Goal: Information Seeking & Learning: Learn about a topic

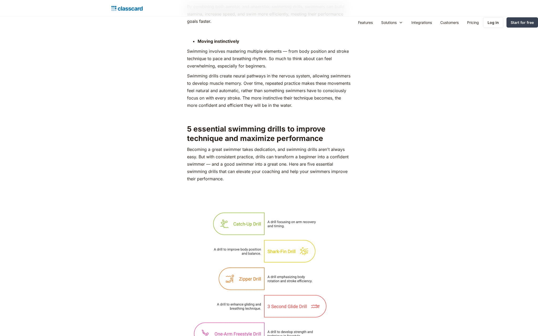
scroll to position [1250, 0]
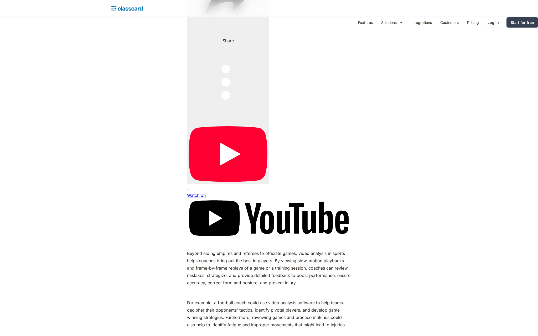
scroll to position [1563, 0]
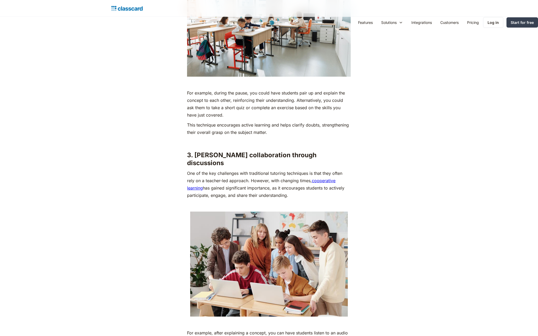
scroll to position [1604, 0]
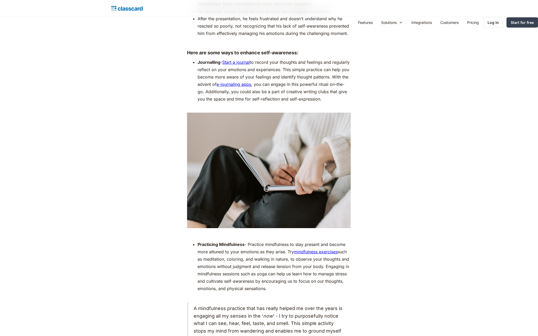
scroll to position [1250, 0]
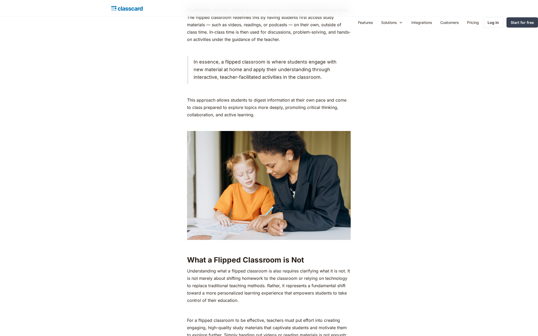
scroll to position [941, 0]
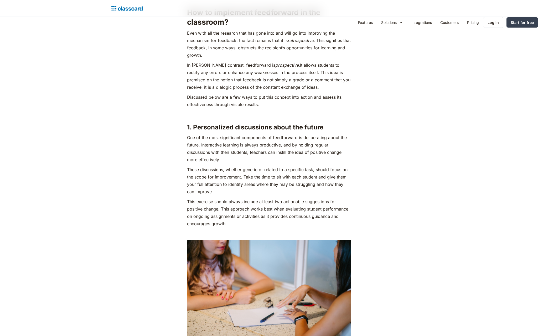
scroll to position [1745, 0]
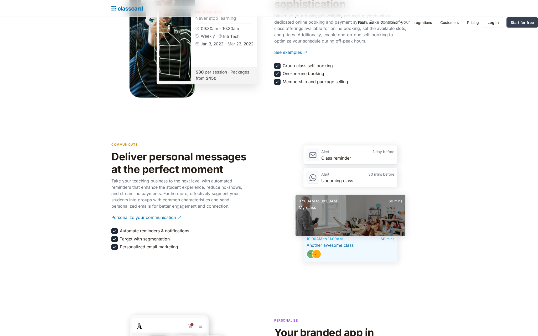
scroll to position [941, 0]
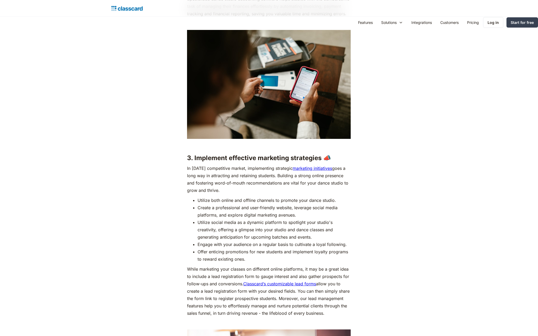
scroll to position [1250, 0]
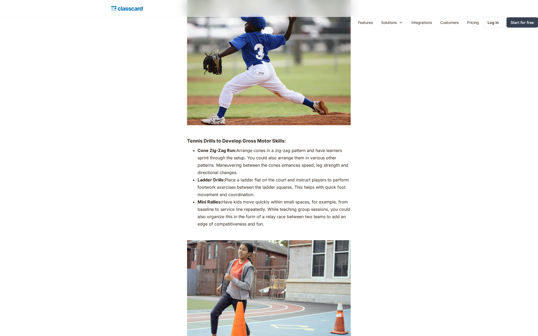
scroll to position [1250, 0]
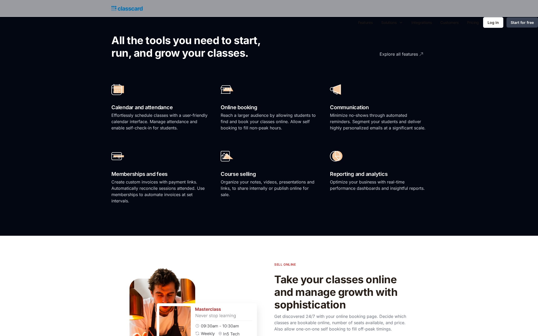
scroll to position [941, 0]
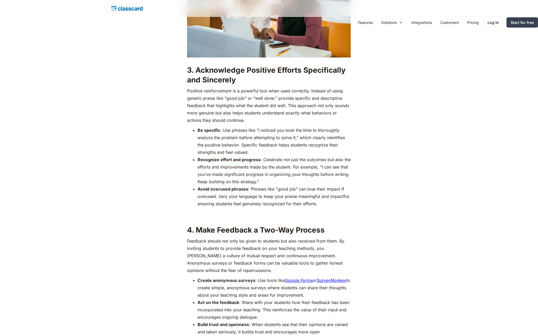
scroll to position [1250, 0]
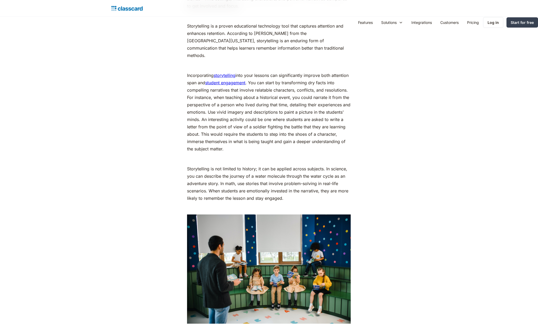
scroll to position [1250, 0]
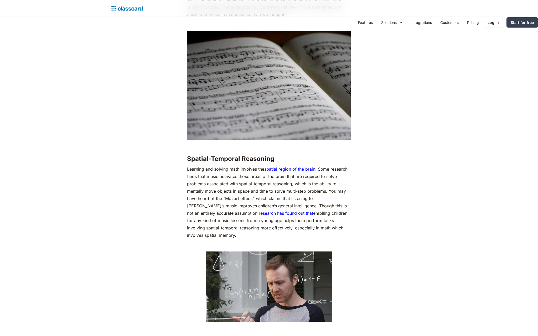
scroll to position [1250, 0]
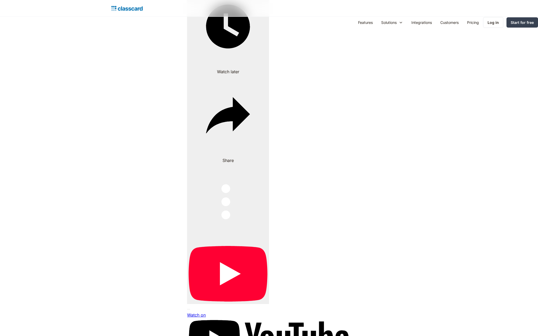
scroll to position [1869, 0]
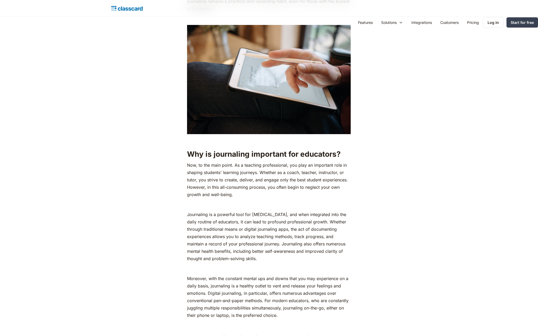
scroll to position [1250, 0]
